Goal: Check status: Check status

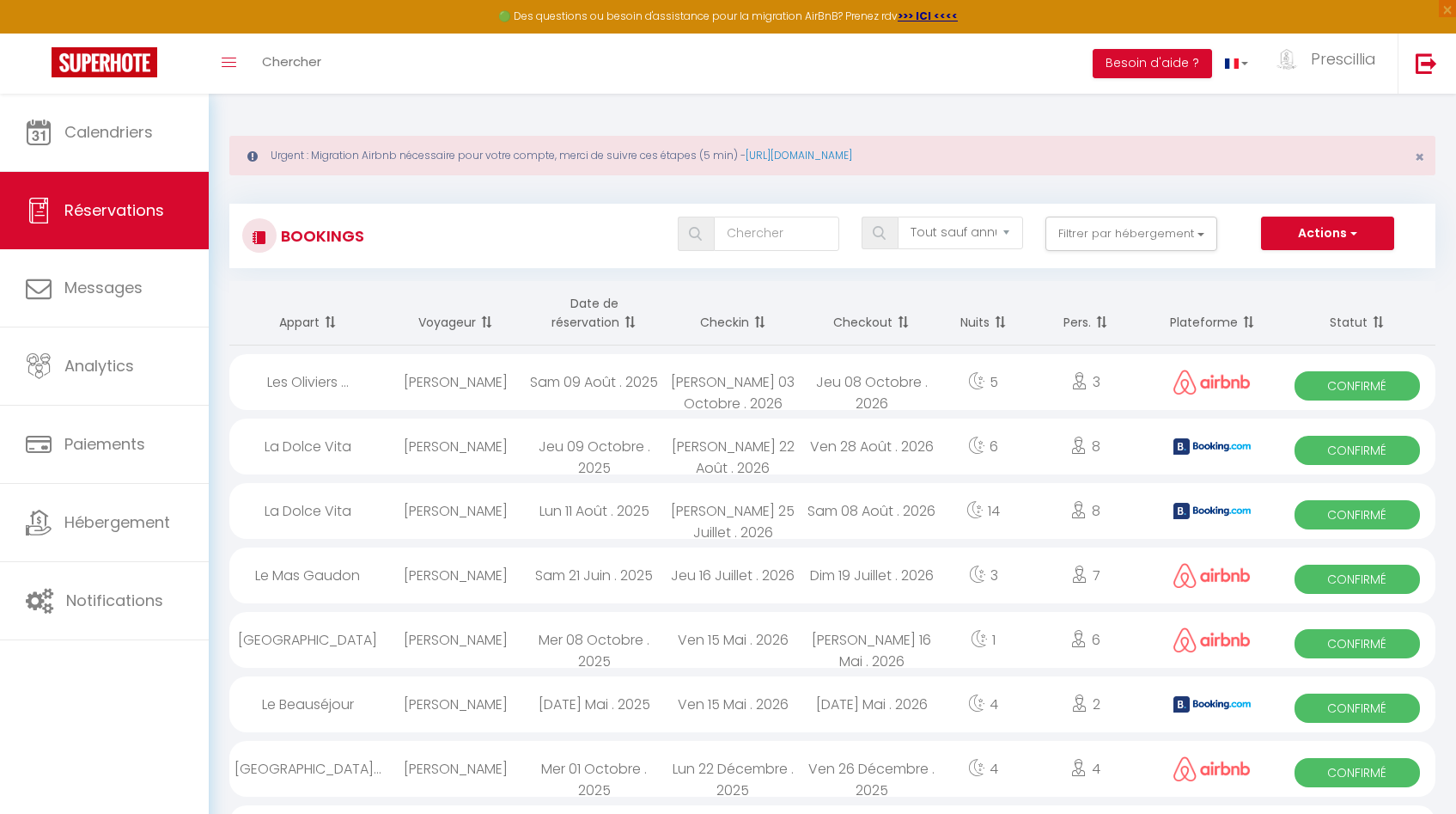
select select "not_cancelled"
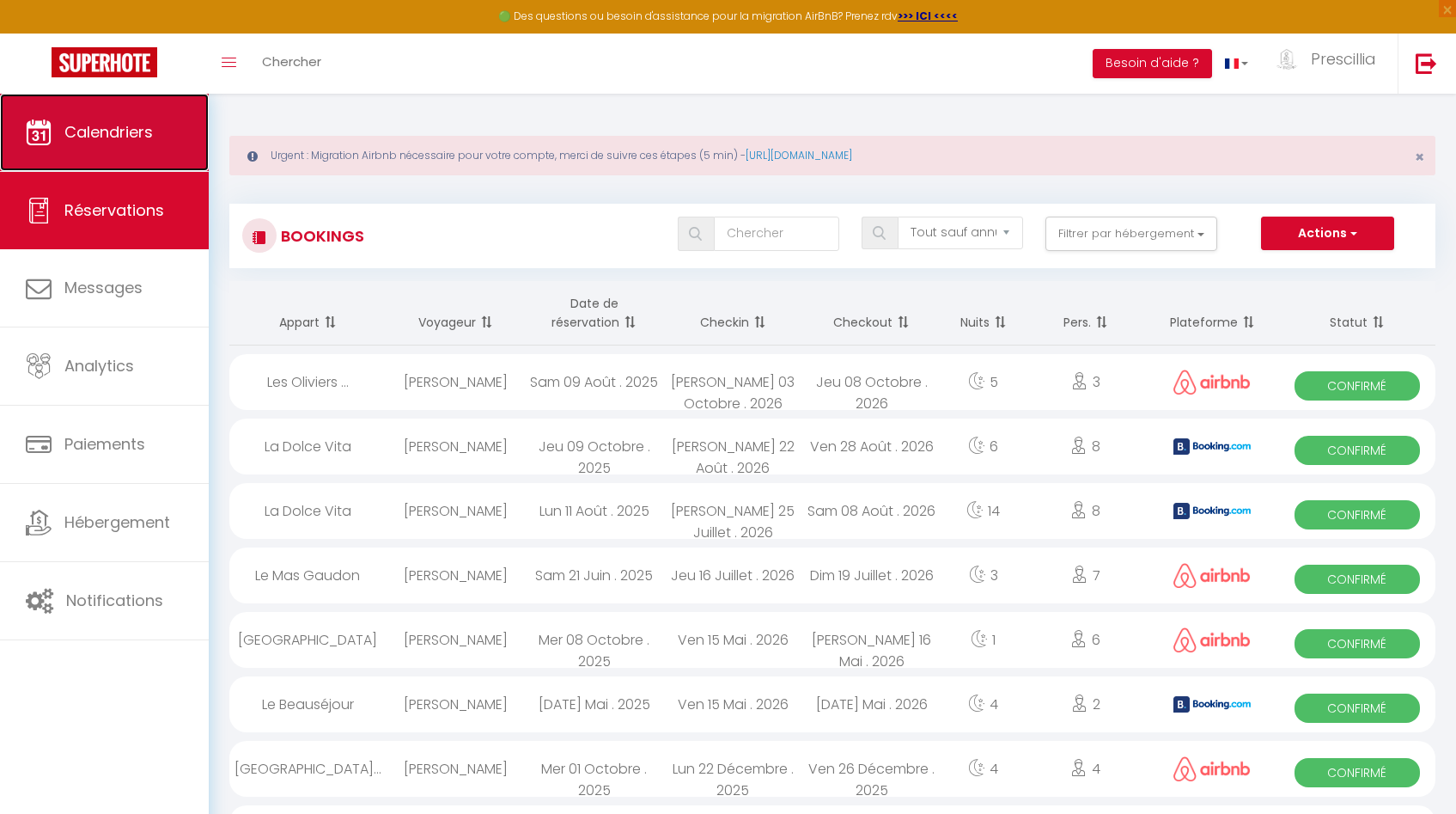
click at [109, 146] on link "Calendriers" at bounding box center [104, 132] width 209 height 77
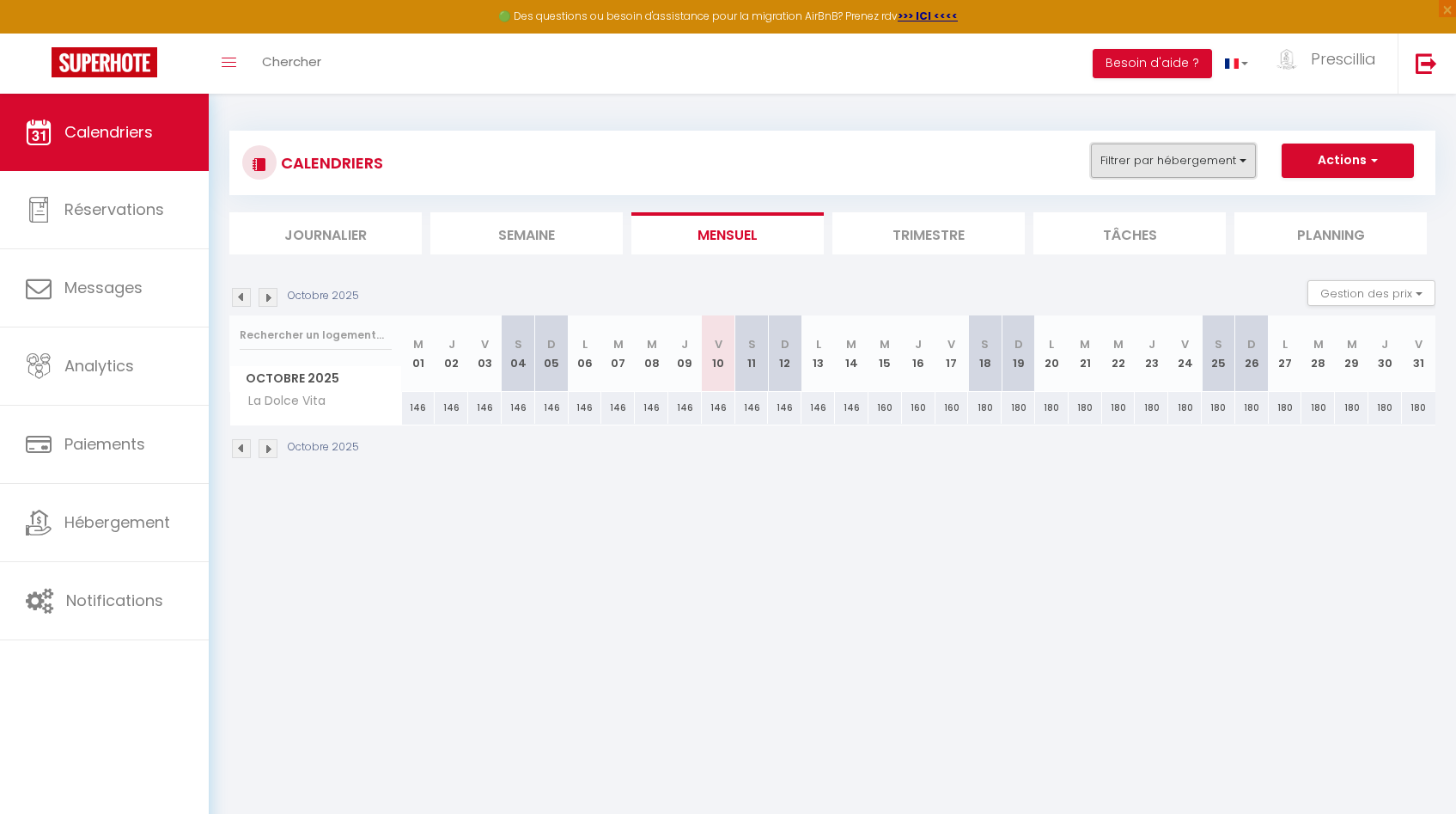
click at [1200, 152] on button "Filtrer par hébergement" at bounding box center [1173, 160] width 165 height 35
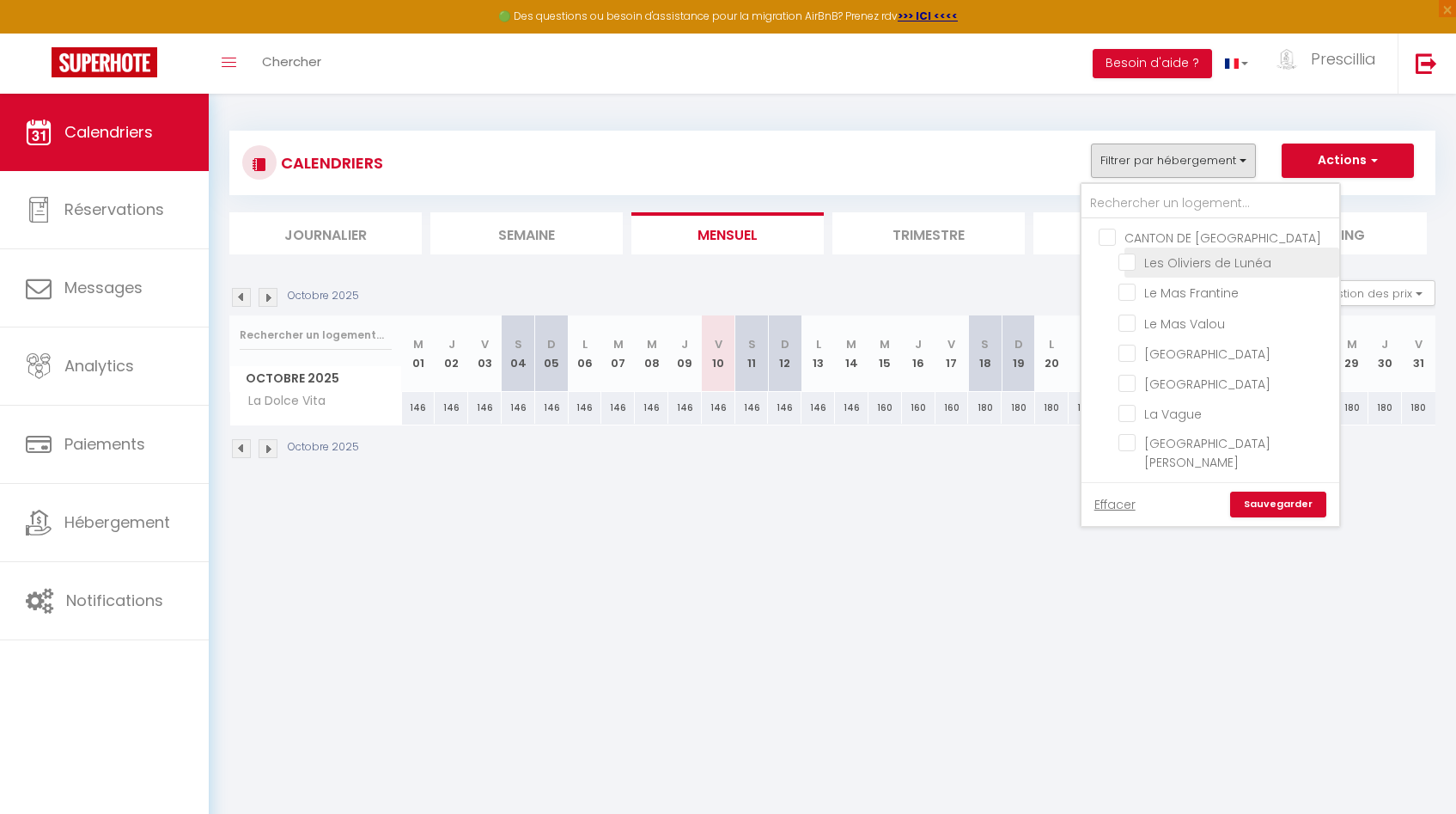
click at [1210, 265] on input "Les Oliviers de Lunéa" at bounding box center [1227, 261] width 215 height 17
checkbox input "true"
checkbox input "false"
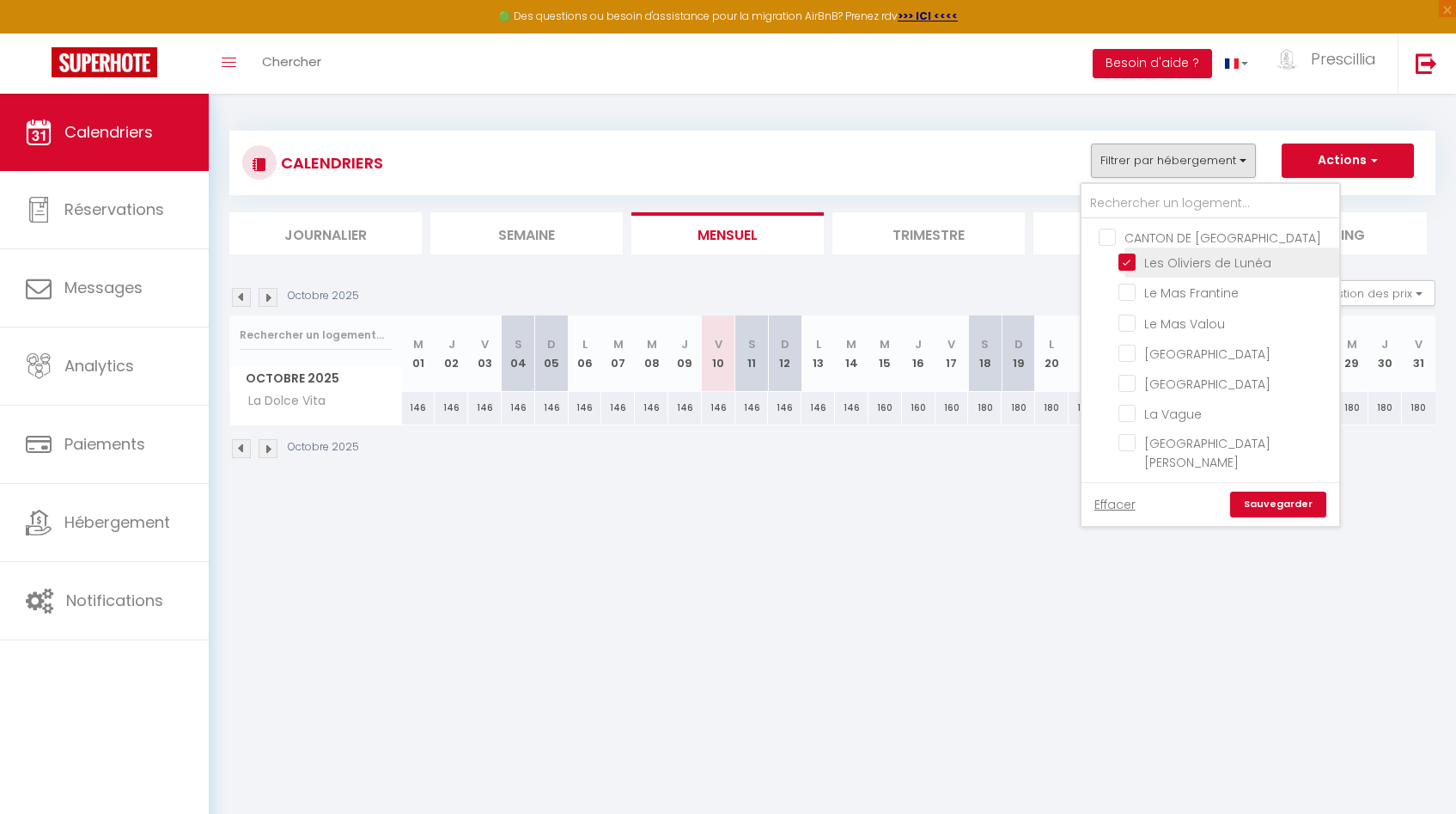
checkbox input "false"
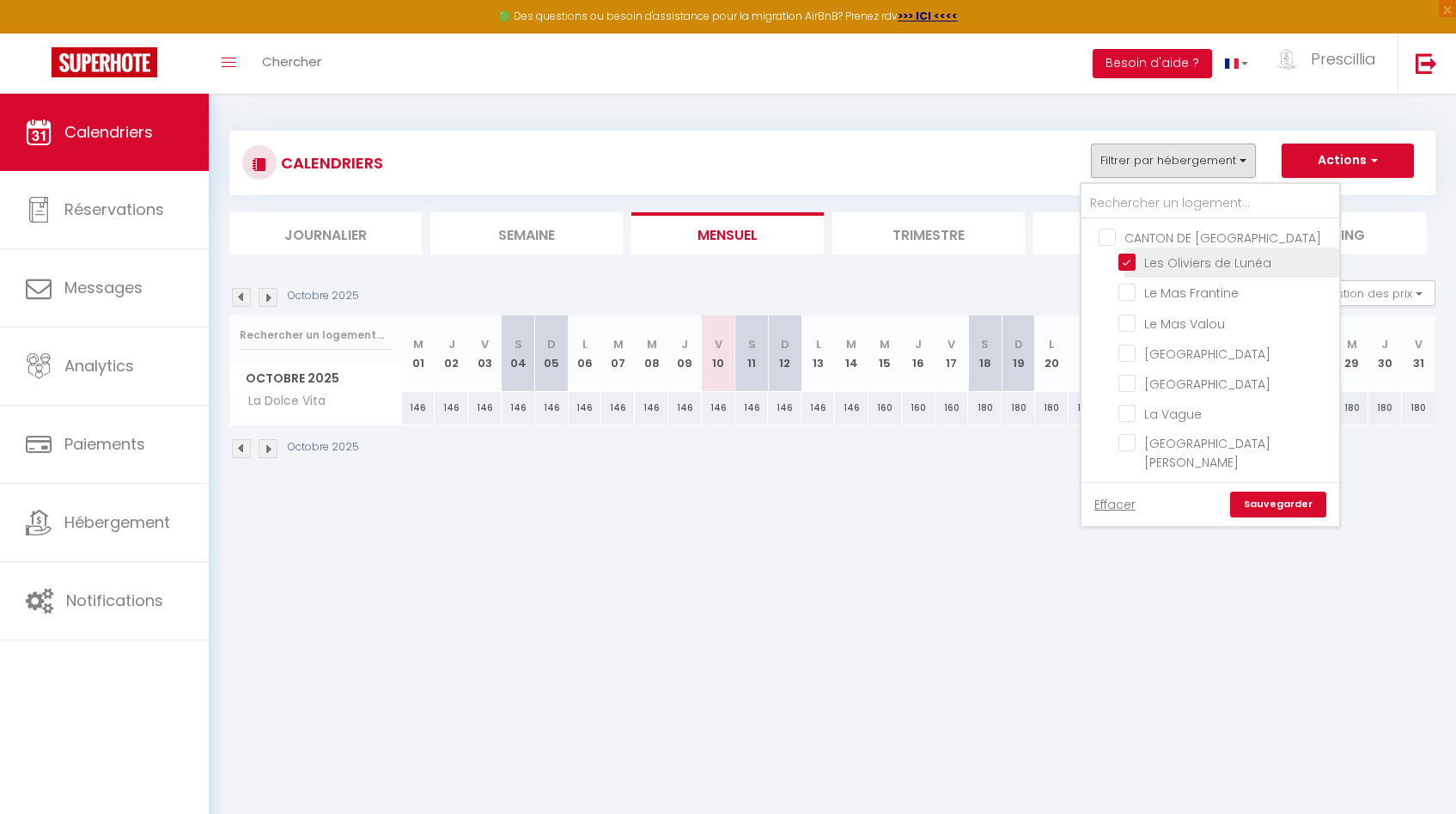
checkbox input "false"
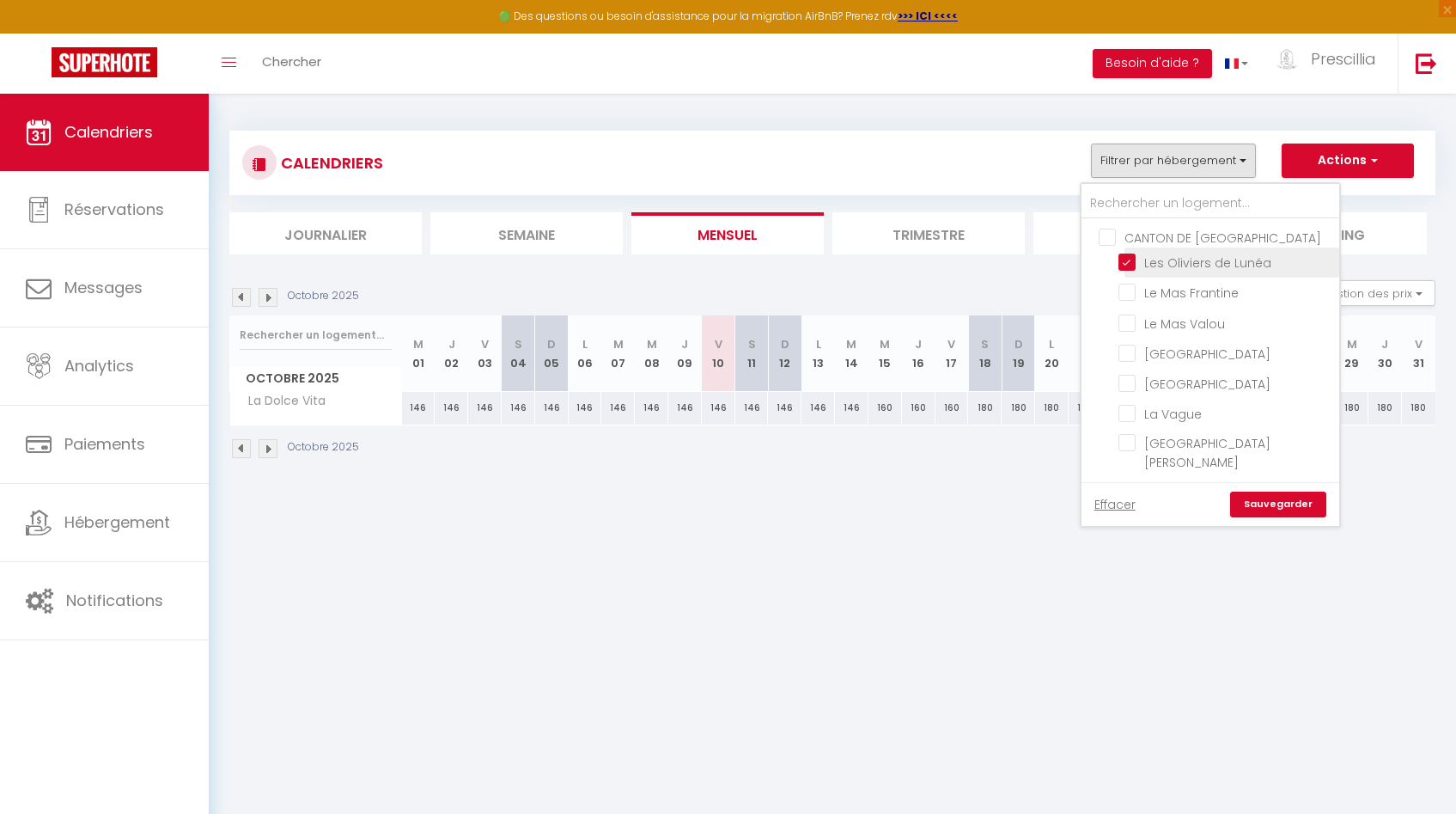
checkbox input "false"
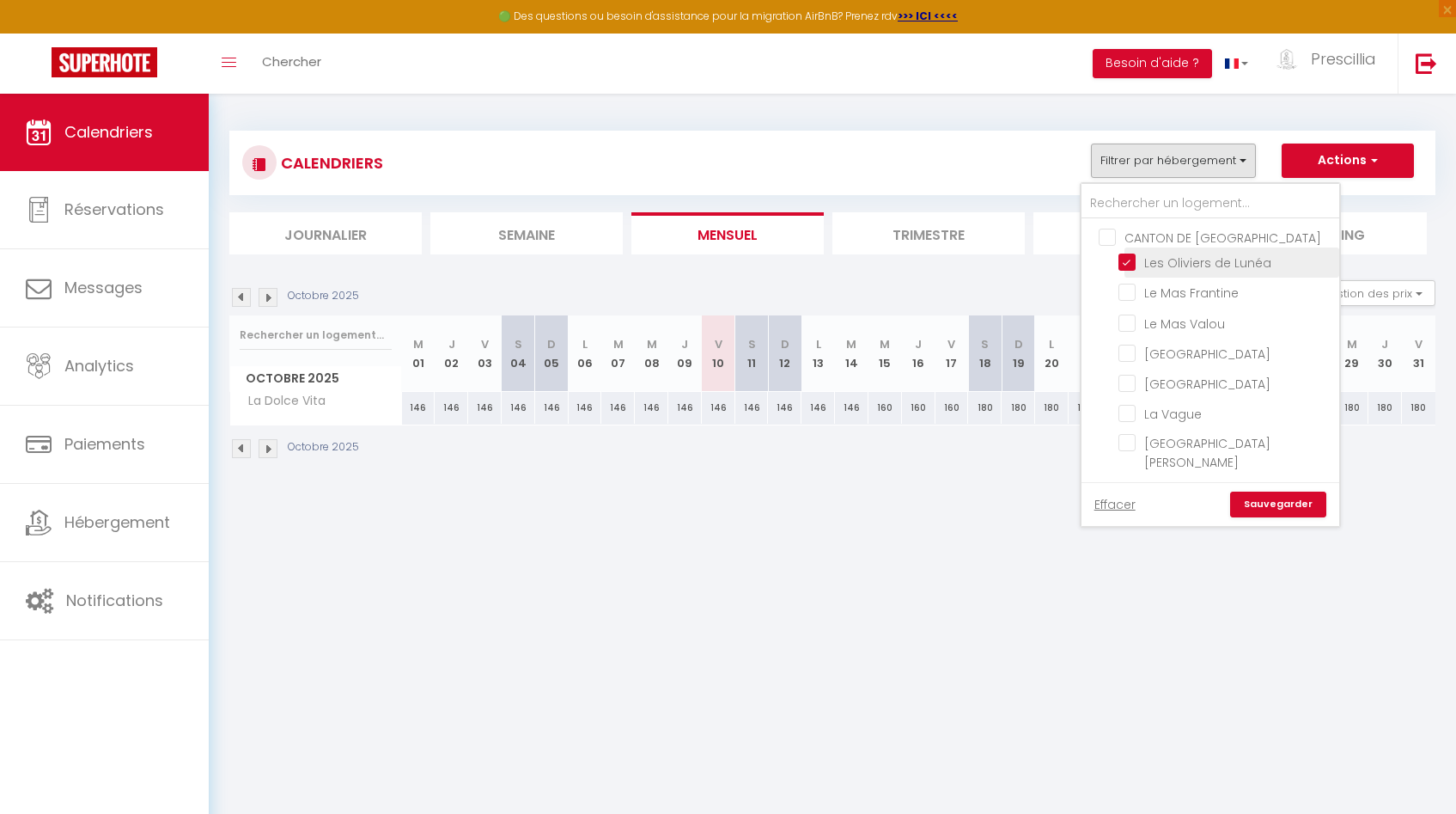
checkbox input "false"
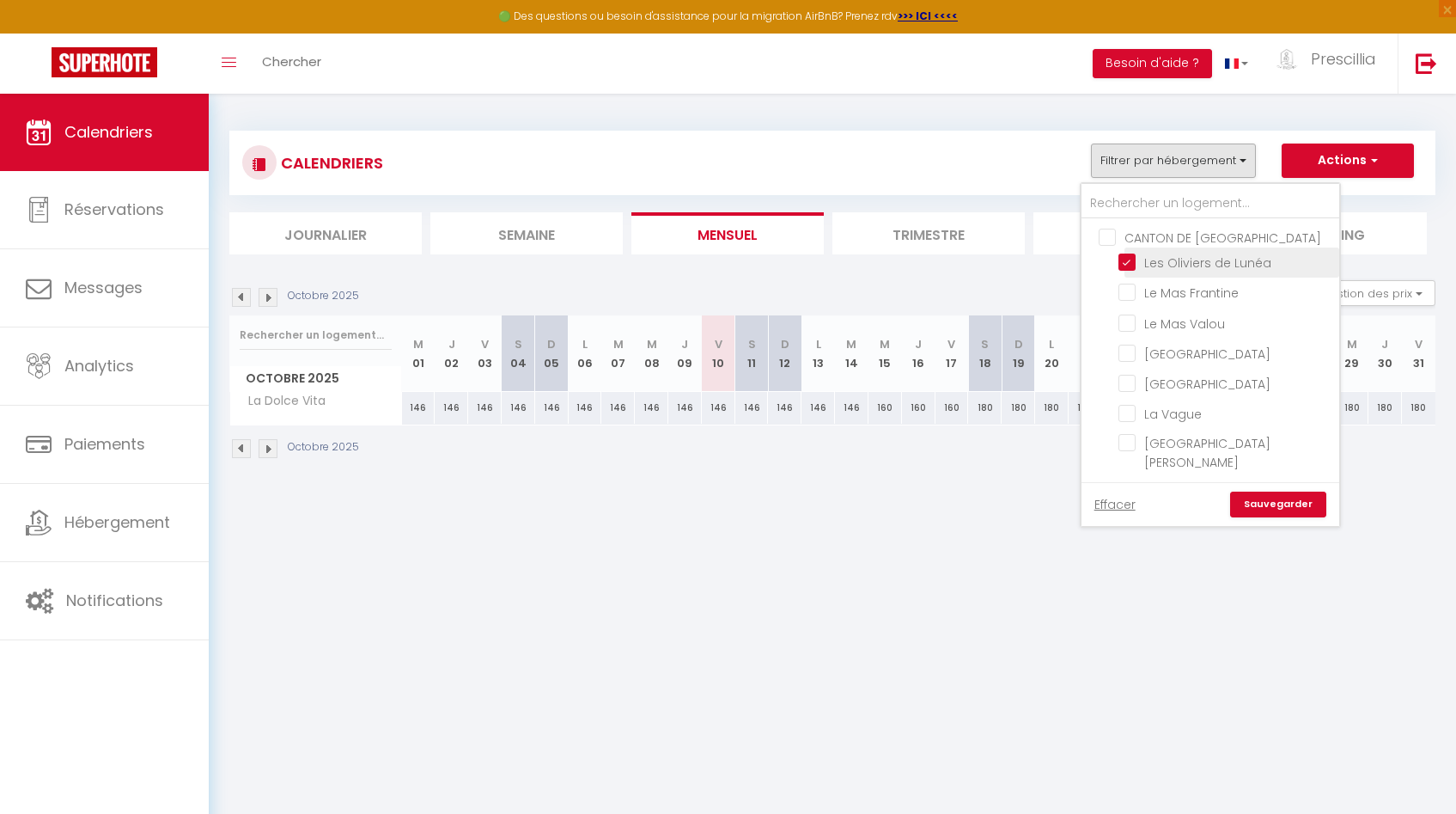
checkbox input "false"
click at [1278, 510] on link "Sauvegarder" at bounding box center [1278, 504] width 96 height 26
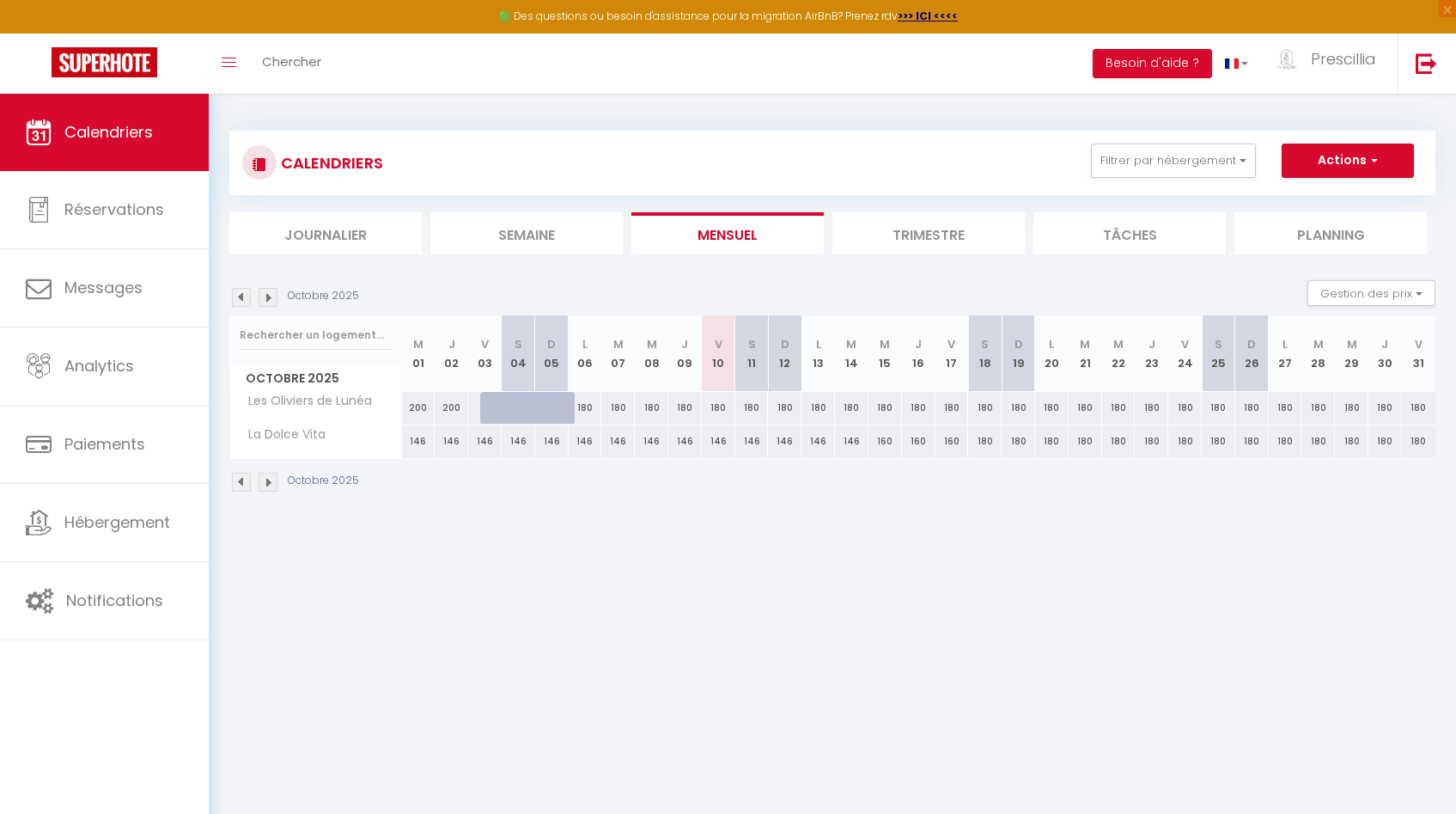
click at [238, 302] on img at bounding box center [241, 297] width 19 height 19
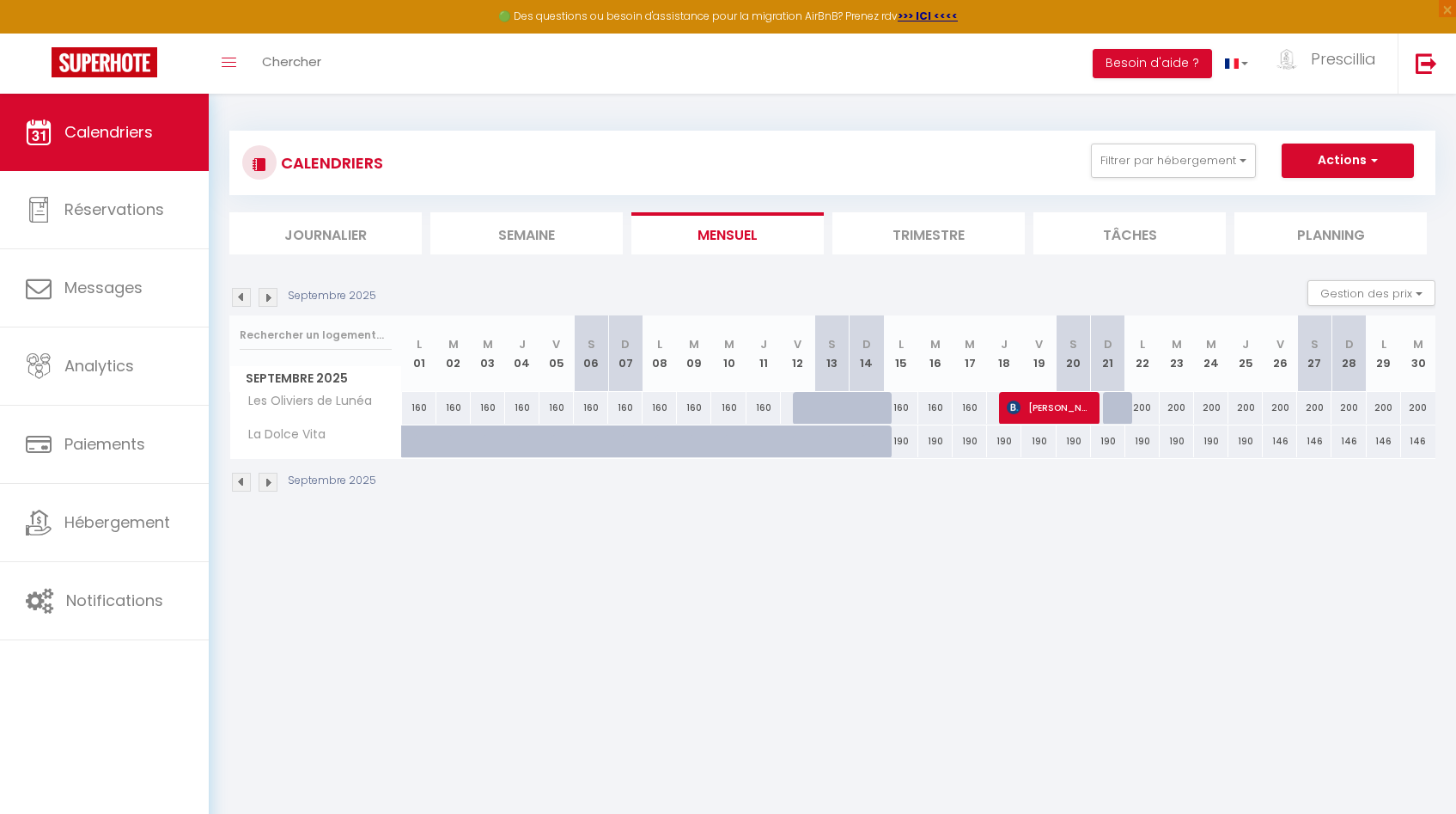
click at [238, 302] on img at bounding box center [241, 297] width 19 height 19
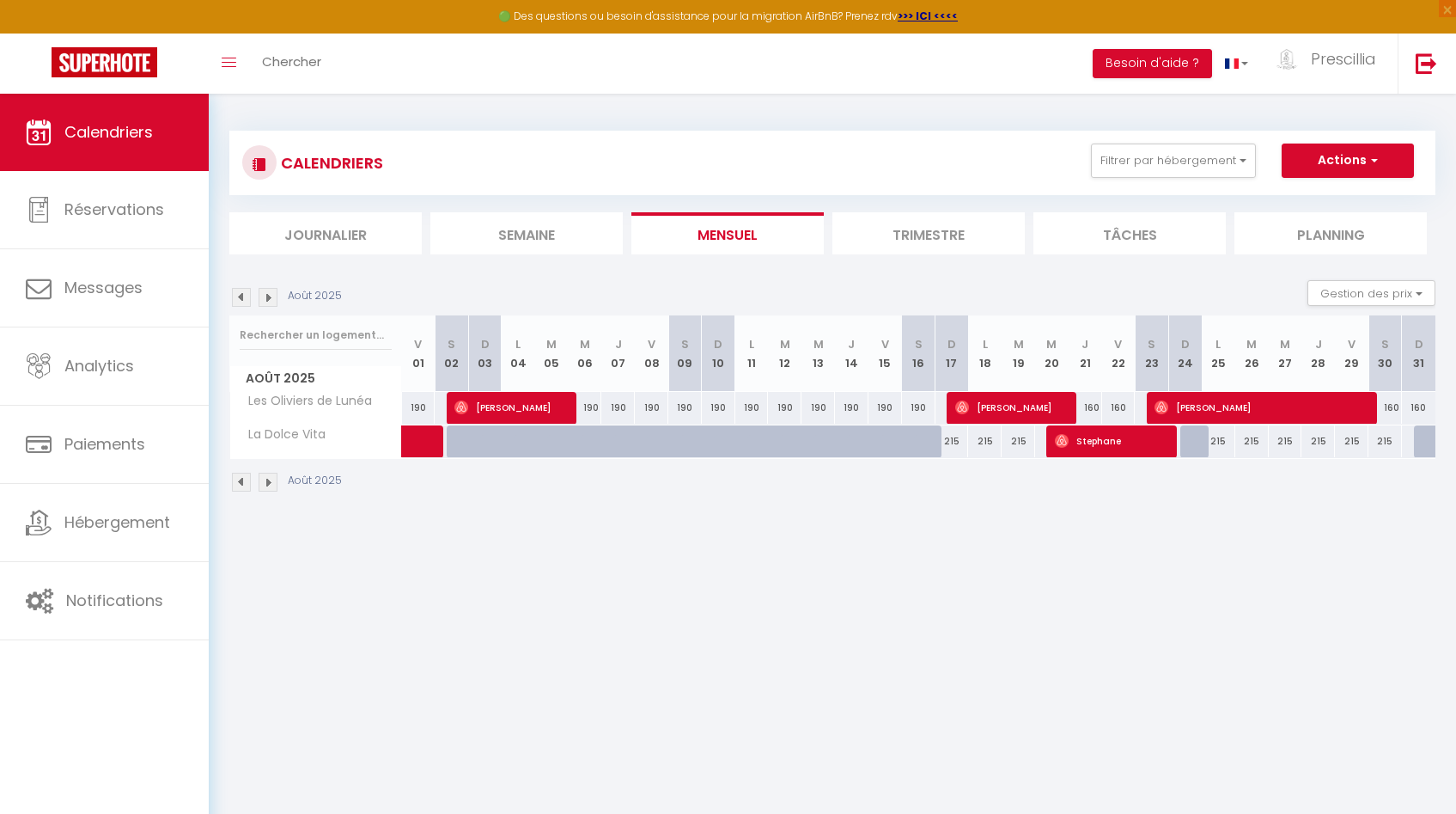
click at [238, 302] on img at bounding box center [241, 297] width 19 height 19
select select
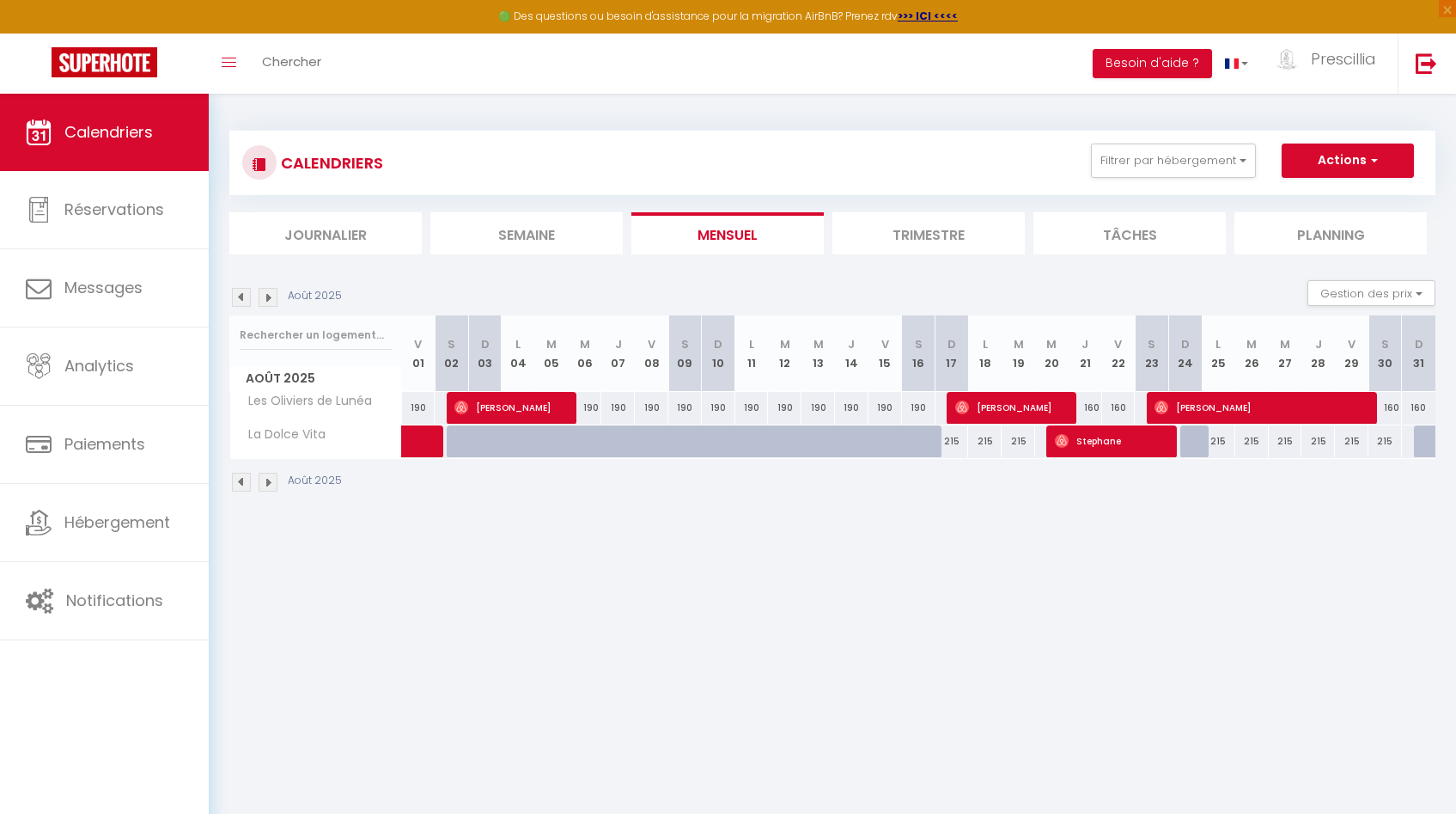
select select
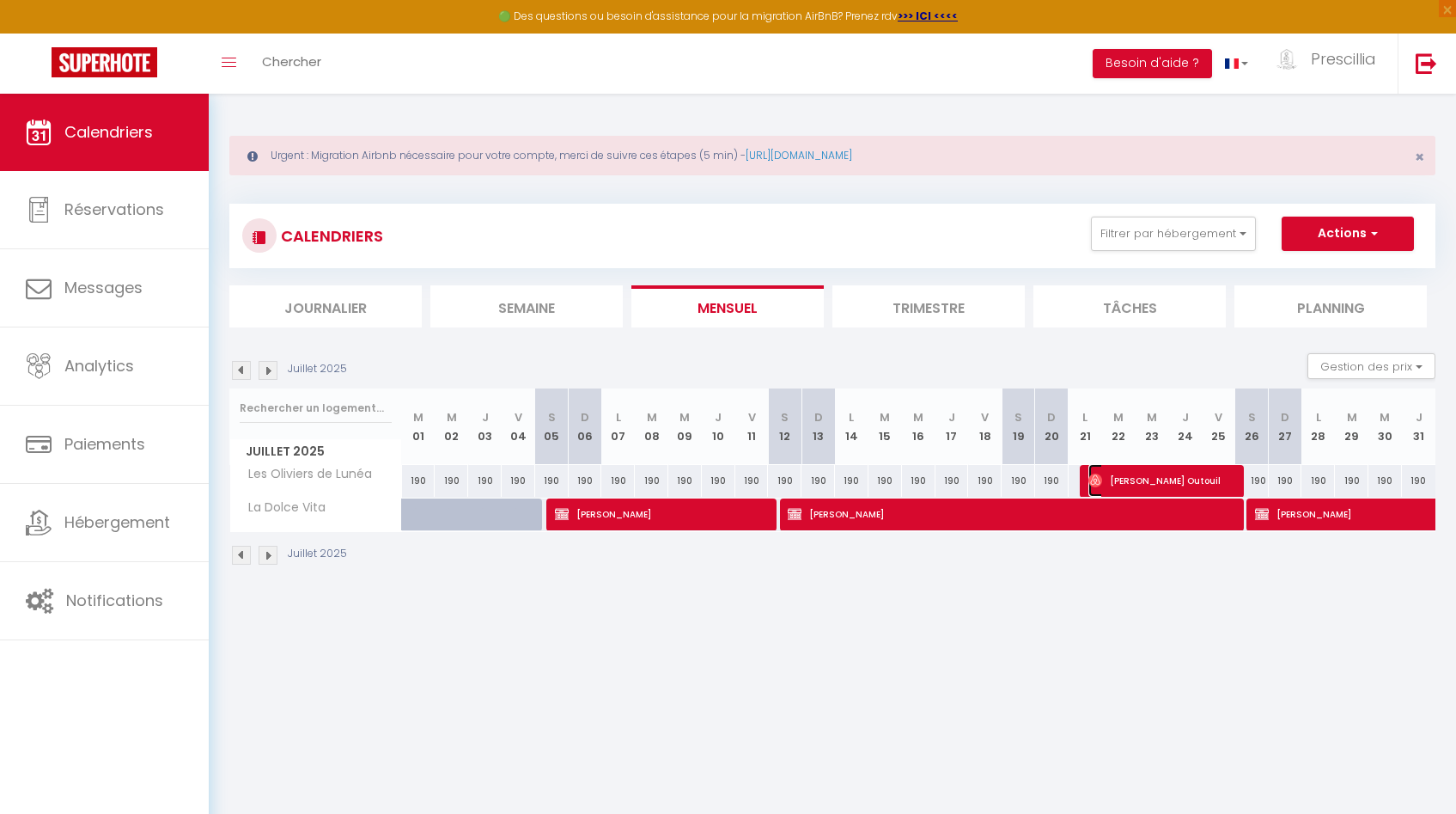
click at [1165, 480] on span "[PERSON_NAME] Outouil" at bounding box center [1161, 480] width 145 height 33
select select "OK"
select select "0"
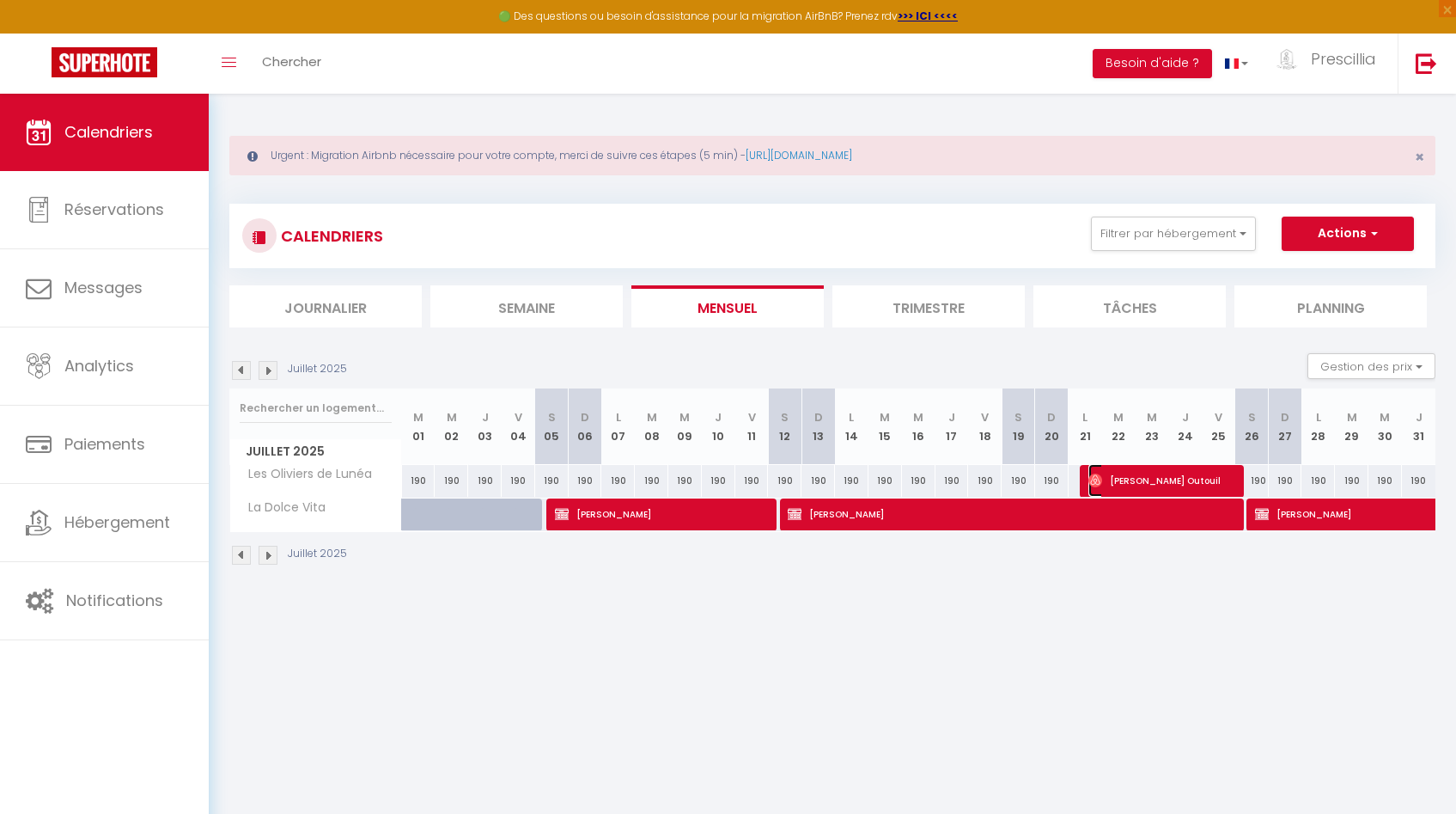
select select "1"
select select
